Goal: Task Accomplishment & Management: Manage account settings

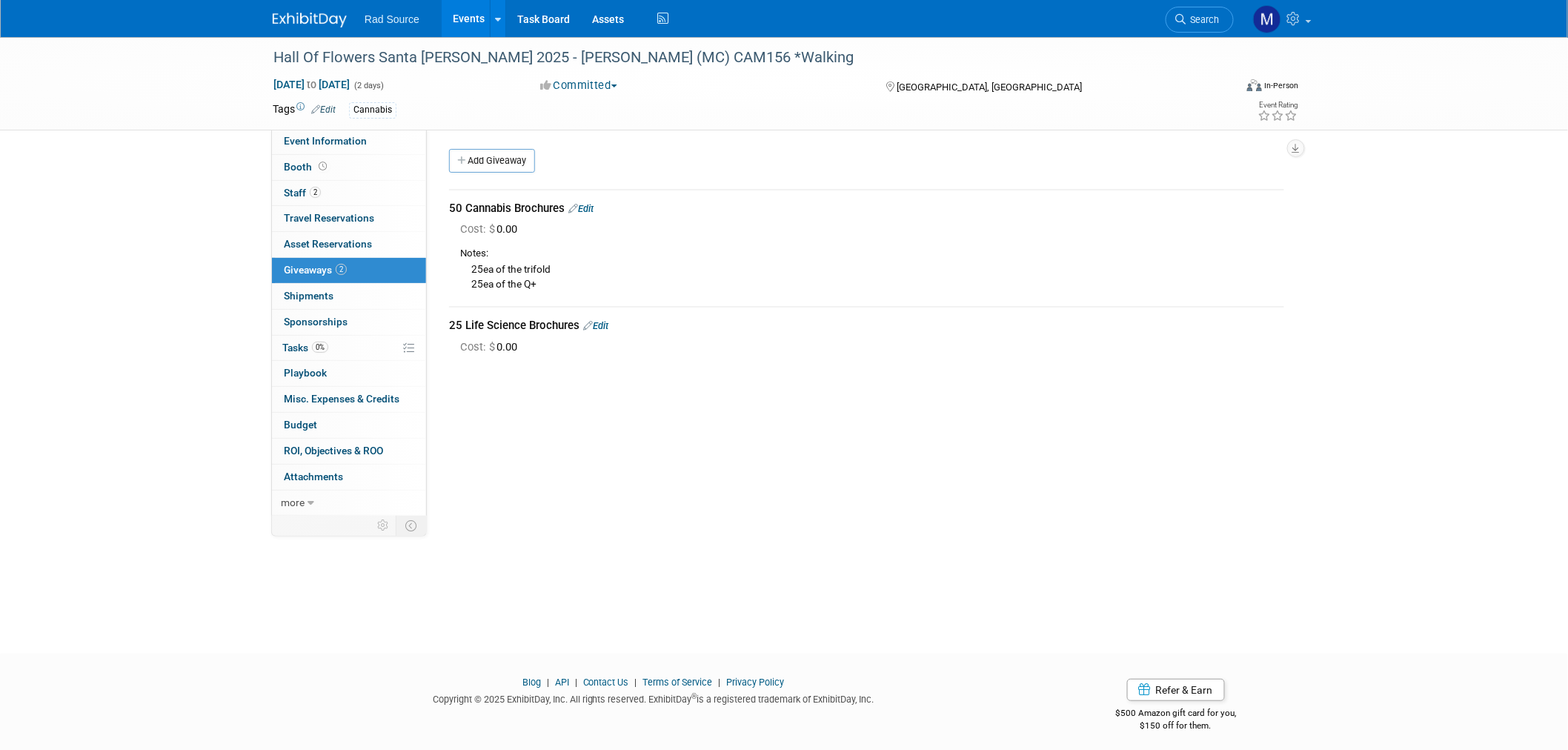
click at [310, 17] on img at bounding box center [310, 20] width 74 height 15
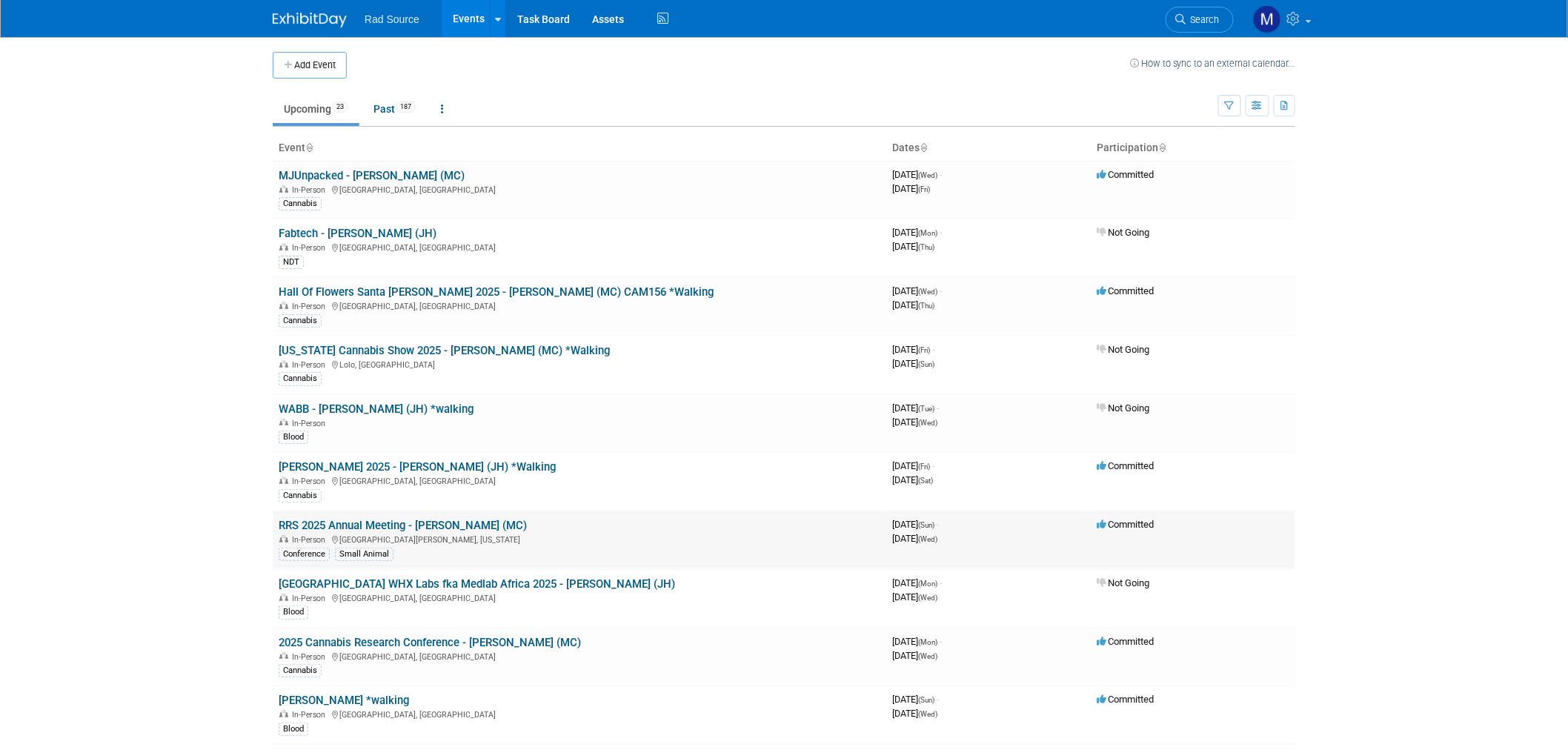
click at [406, 522] on link "RRS 2025 Annual Meeting - [PERSON_NAME] (MC)" at bounding box center [403, 525] width 248 height 13
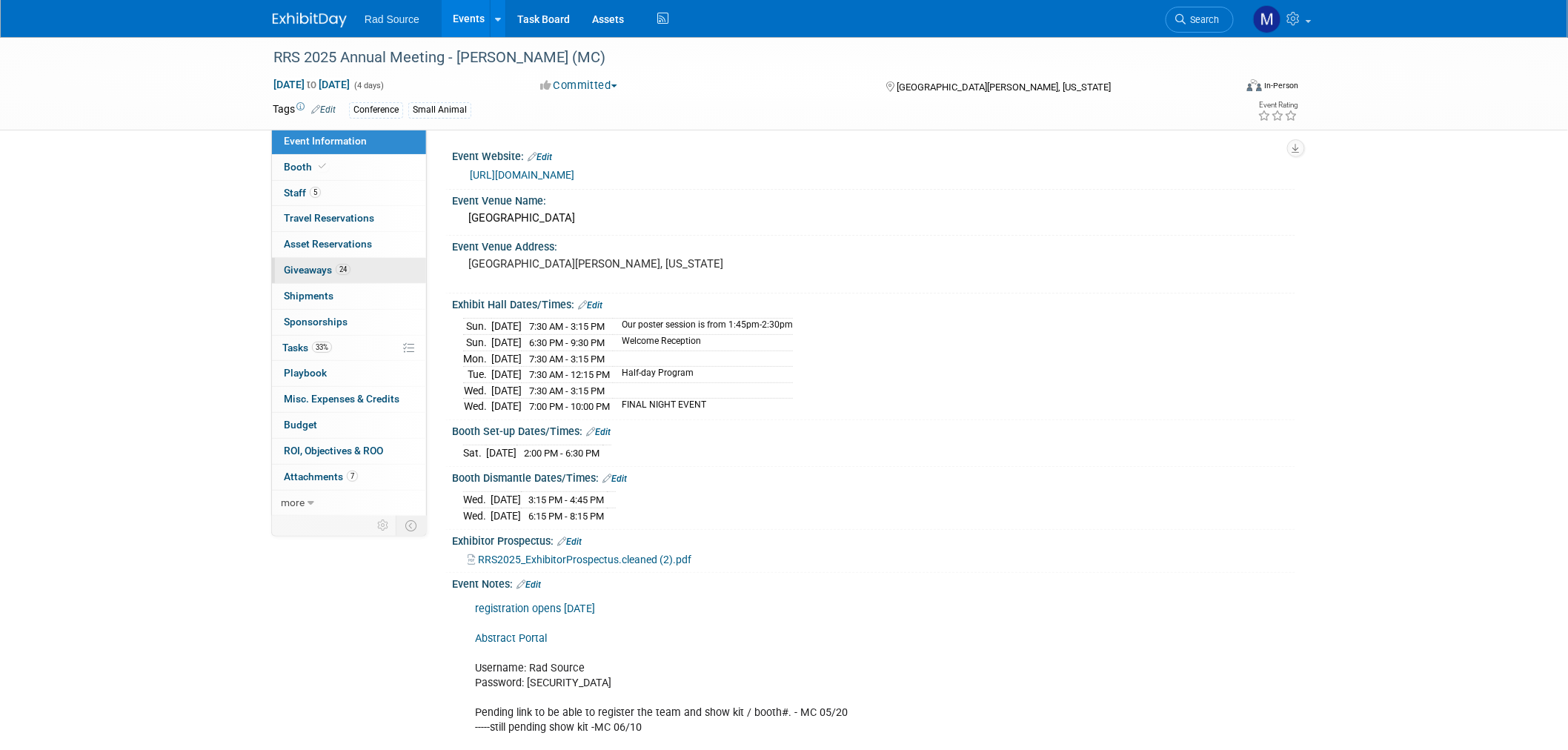
click at [366, 272] on link "24 Giveaways 24" at bounding box center [349, 271] width 154 height 25
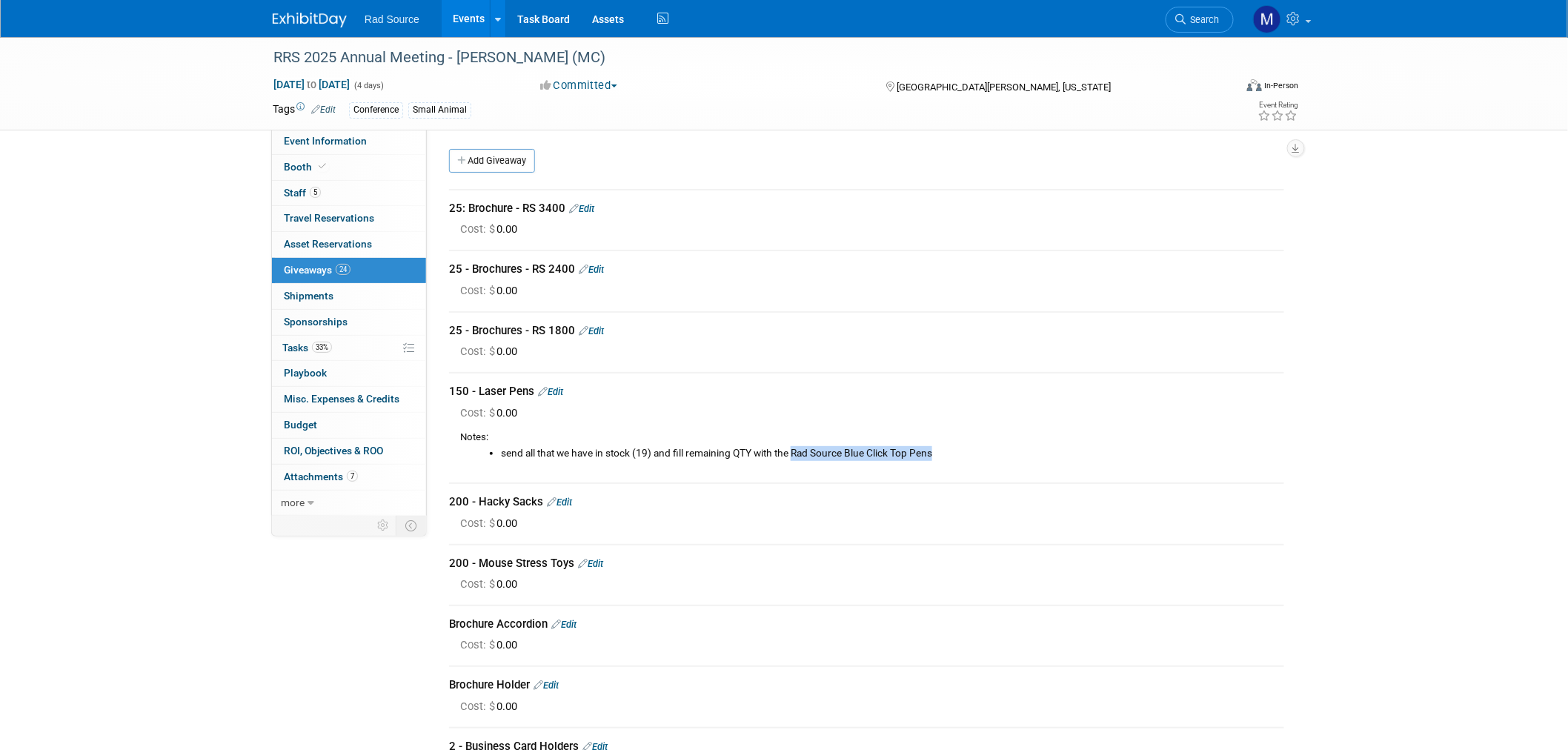
drag, startPoint x: 940, startPoint y: 449, endPoint x: 797, endPoint y: 451, distance: 143.0
click at [797, 451] on li "send all that we have in stock (19) and fill remaining QTY with the Rad Source …" at bounding box center [892, 454] width 783 height 15
copy li "Rad Source Blue Click Top Pens"
